Goal: Check status: Check status

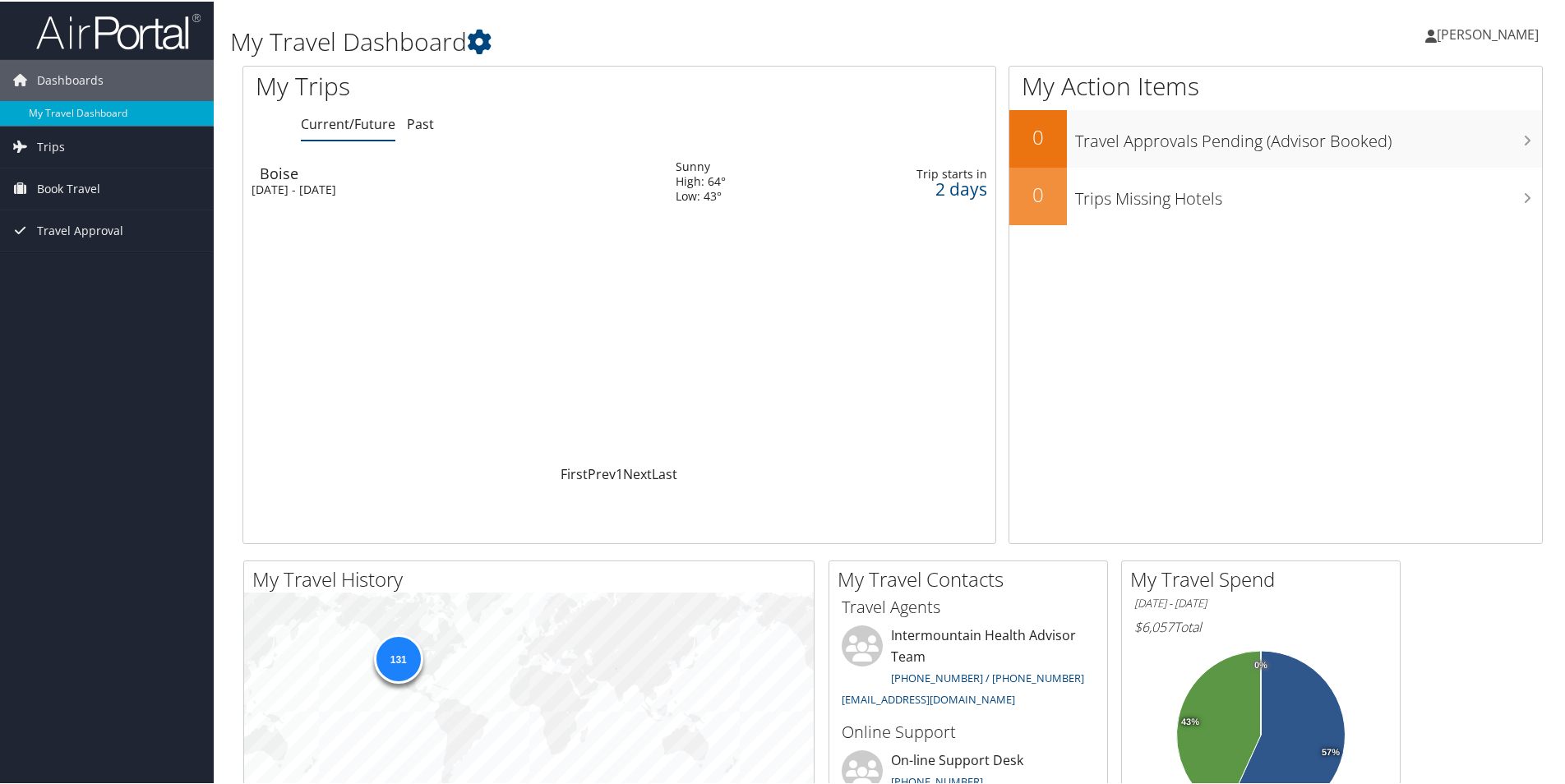
click at [360, 182] on div "[DATE] - [DATE]" at bounding box center [452, 189] width 400 height 15
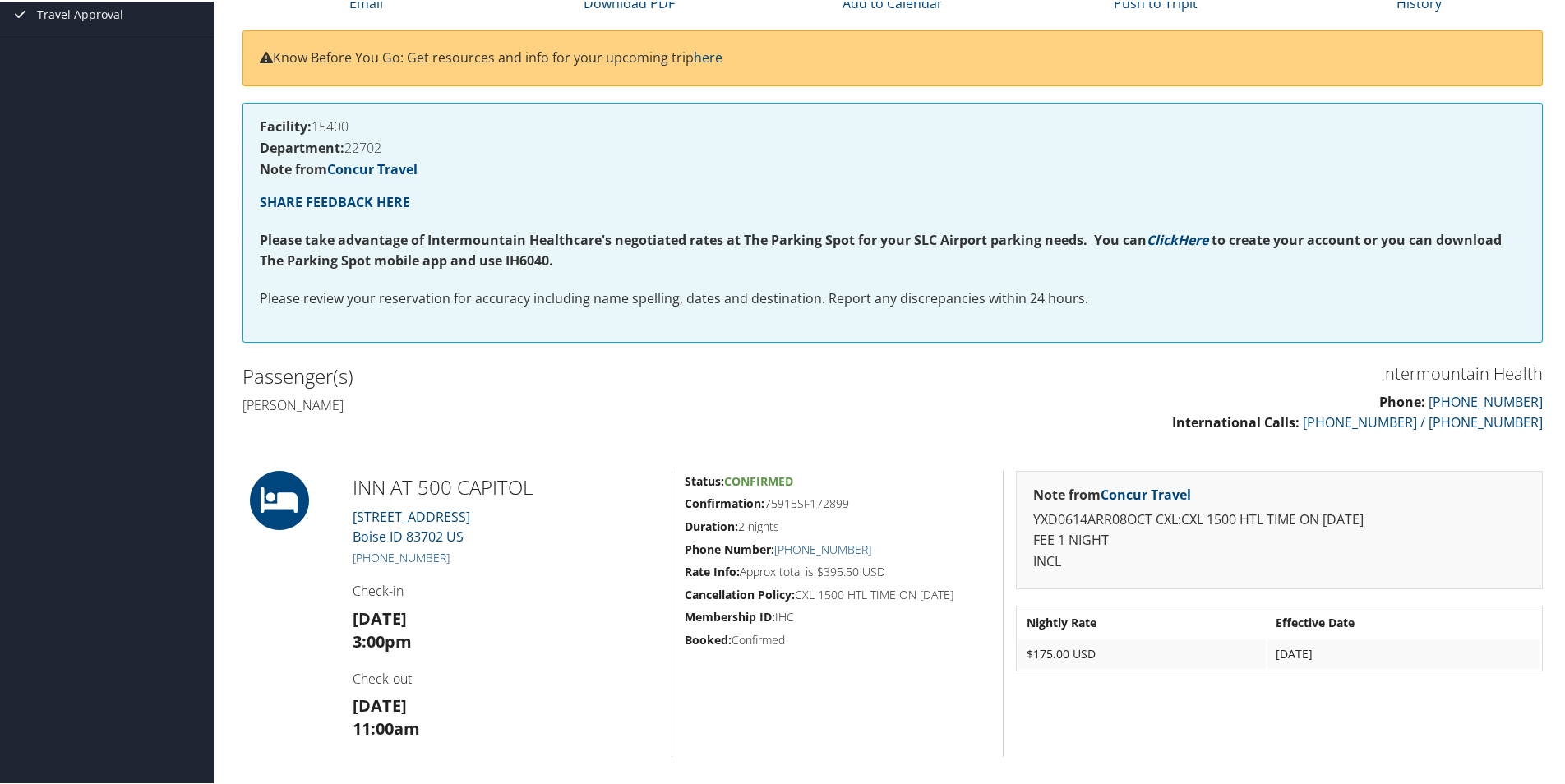
scroll to position [164, 0]
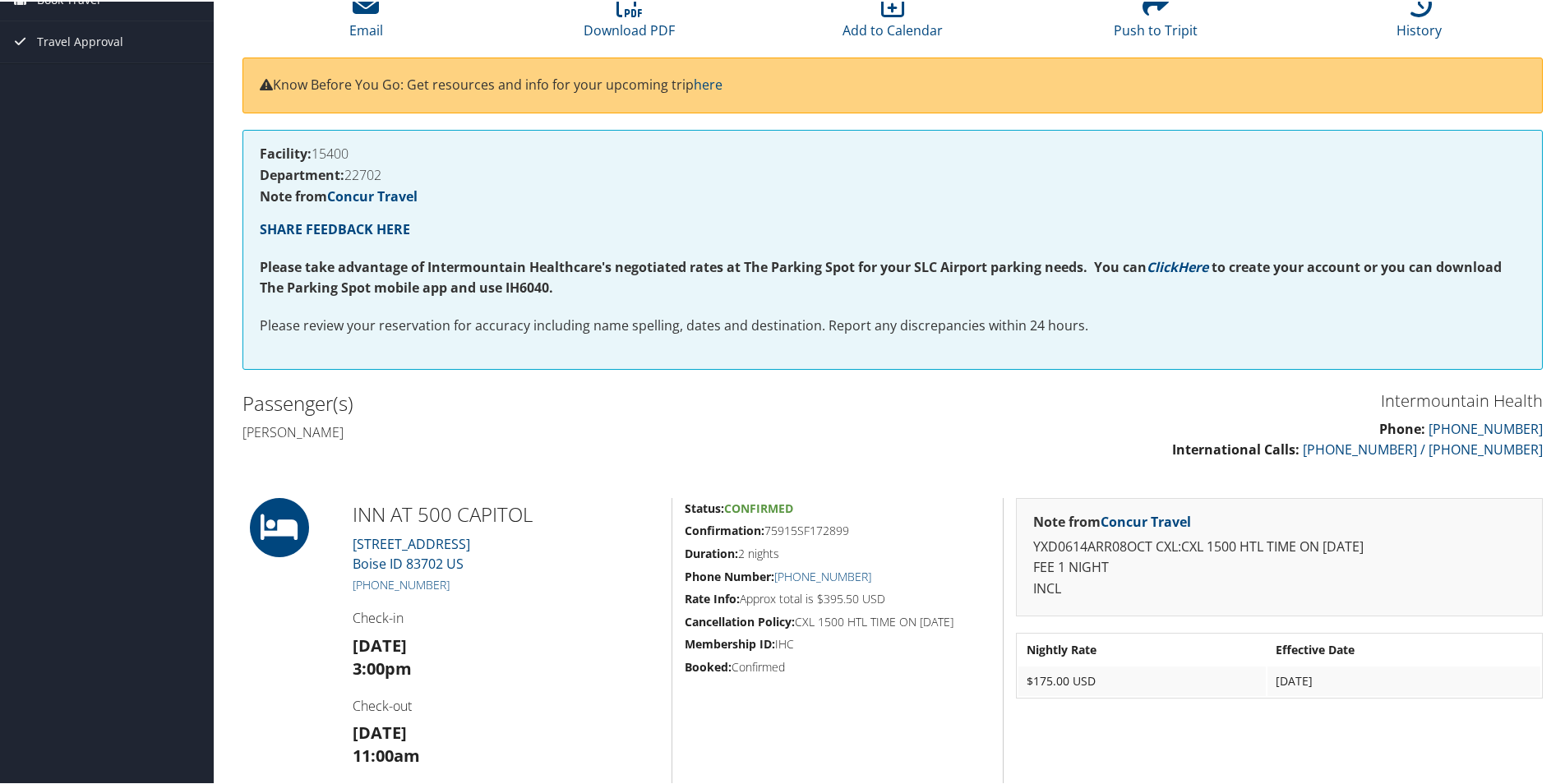
drag, startPoint x: 461, startPoint y: 584, endPoint x: 346, endPoint y: 587, distance: 115.0
click at [346, 587] on div "INN AT 500 CAPITOL 500 South Capitol Blvd Boise ID 83702 US +1 (208) 227-0500 C…" at bounding box center [506, 639] width 331 height 286
drag, startPoint x: 346, startPoint y: 587, endPoint x: 486, endPoint y: 593, distance: 140.1
click at [486, 593] on div "INN AT 500 CAPITOL 500 South Capitol Blvd Boise ID 83702 US +1 (208) 227-0500 C…" at bounding box center [506, 639] width 331 height 286
drag, startPoint x: 475, startPoint y: 587, endPoint x: 327, endPoint y: 591, distance: 148.1
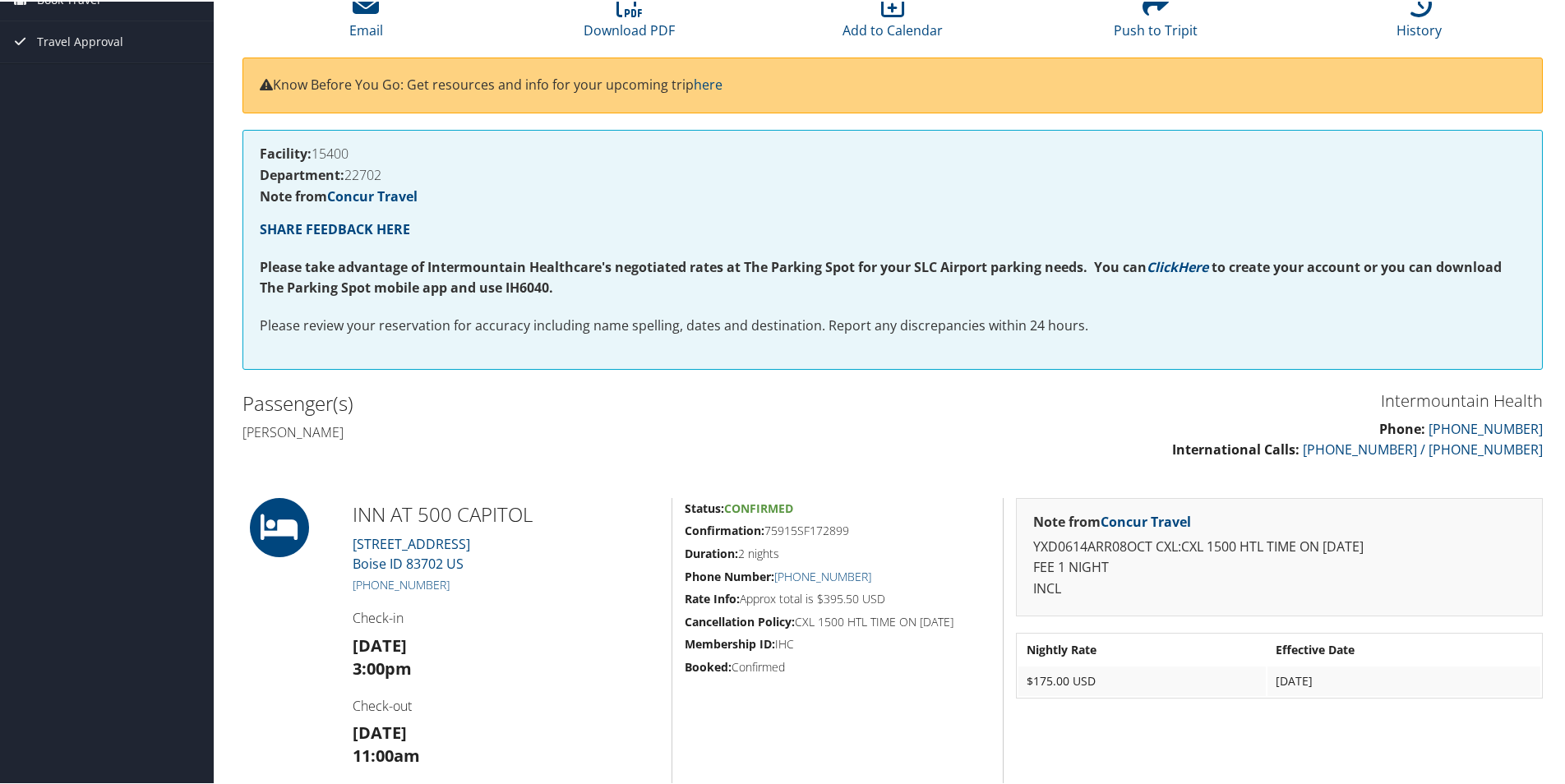
click at [327, 591] on div "INN AT 500 CAPITOL 500 South Capitol Blvd Boise ID 83702 US +1 (208) 227-0500 C…" at bounding box center [892, 639] width 1324 height 286
drag, startPoint x: 327, startPoint y: 591, endPoint x: 485, endPoint y: 599, distance: 158.2
click at [485, 599] on div "INN AT 500 CAPITOL 500 South Capitol Blvd Boise ID 83702 US +1 (208) 227-0500 C…" at bounding box center [506, 639] width 331 height 286
drag, startPoint x: 473, startPoint y: 586, endPoint x: 325, endPoint y: 585, distance: 148.0
click at [325, 585] on div "INN AT 500 CAPITOL 500 South Capitol Blvd Boise ID 83702 US +1 (208) 227-0500 C…" at bounding box center [892, 639] width 1324 height 286
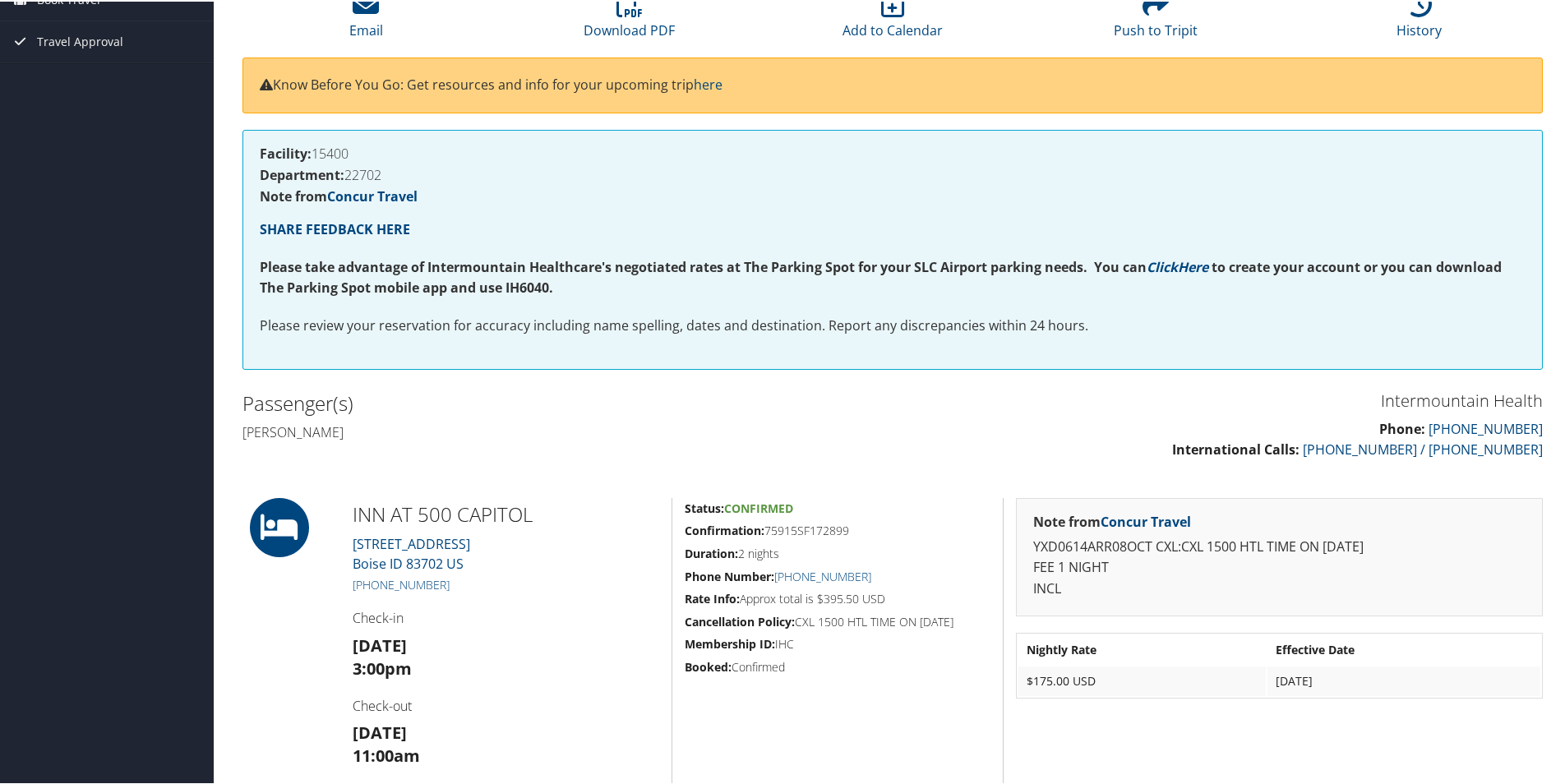
drag, startPoint x: 325, startPoint y: 585, endPoint x: 445, endPoint y: 599, distance: 120.8
click at [442, 599] on div "INN AT 500 CAPITOL 500 South Capitol Blvd Boise ID 83702 US +1 (208) 227-0500 C…" at bounding box center [506, 639] width 331 height 286
